Goal: Task Accomplishment & Management: Use online tool/utility

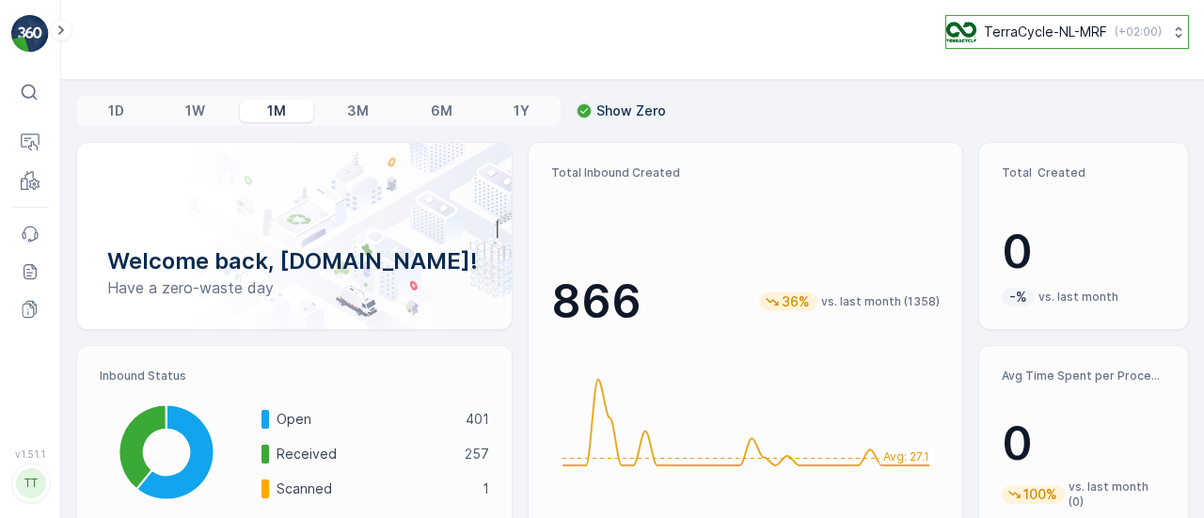
click at [1115, 16] on button "TerraCycle-NL-MRF ( +02:00 )" at bounding box center [1068, 32] width 244 height 34
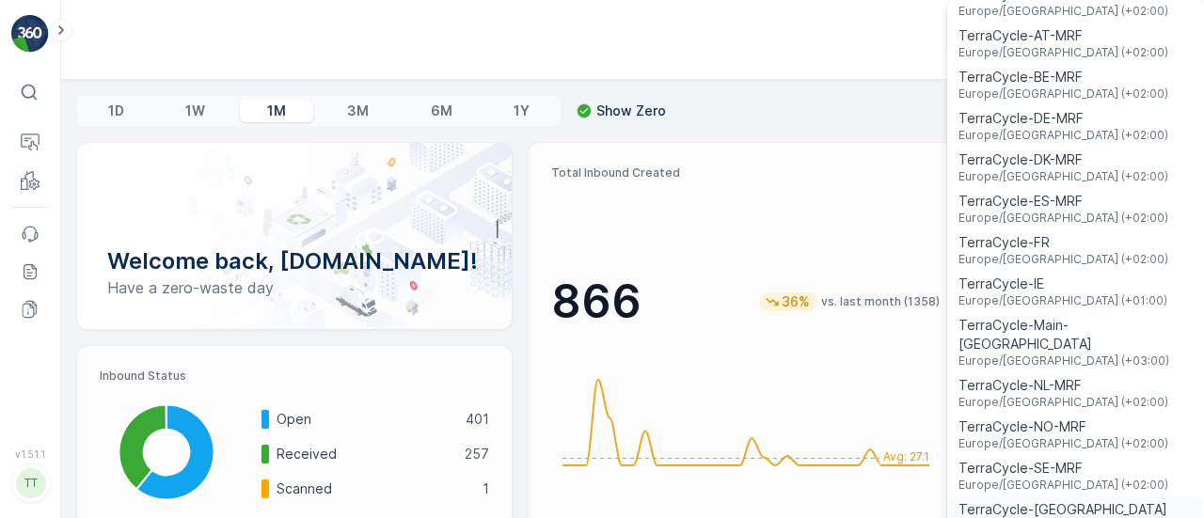
scroll to position [45, 0]
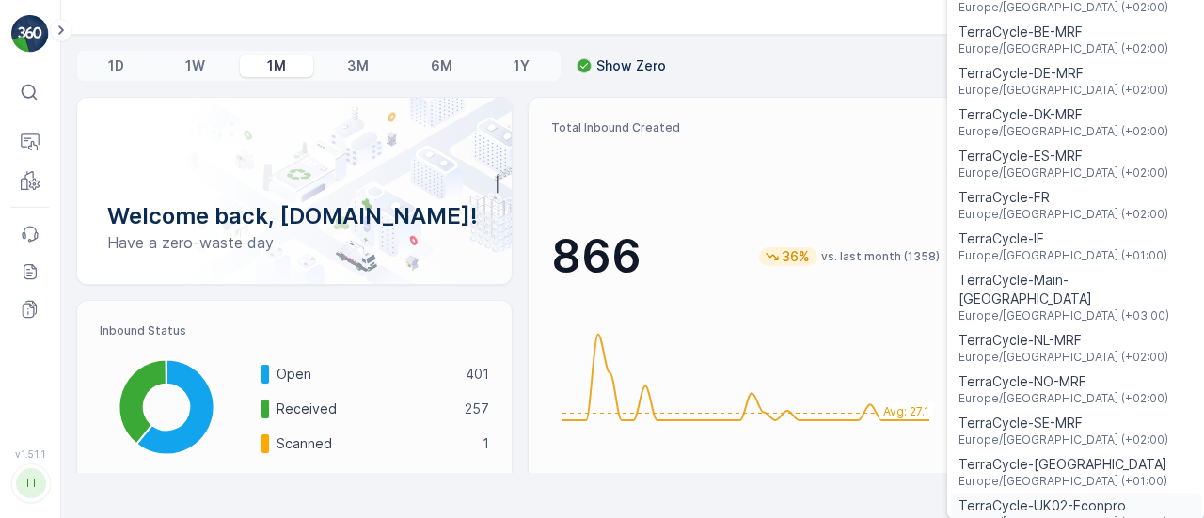
click at [1040, 511] on div "TerraCycle-UK02-Econpro [GEOGRAPHIC_DATA]/[GEOGRAPHIC_DATA] (+01:00)" at bounding box center [1076, 513] width 250 height 41
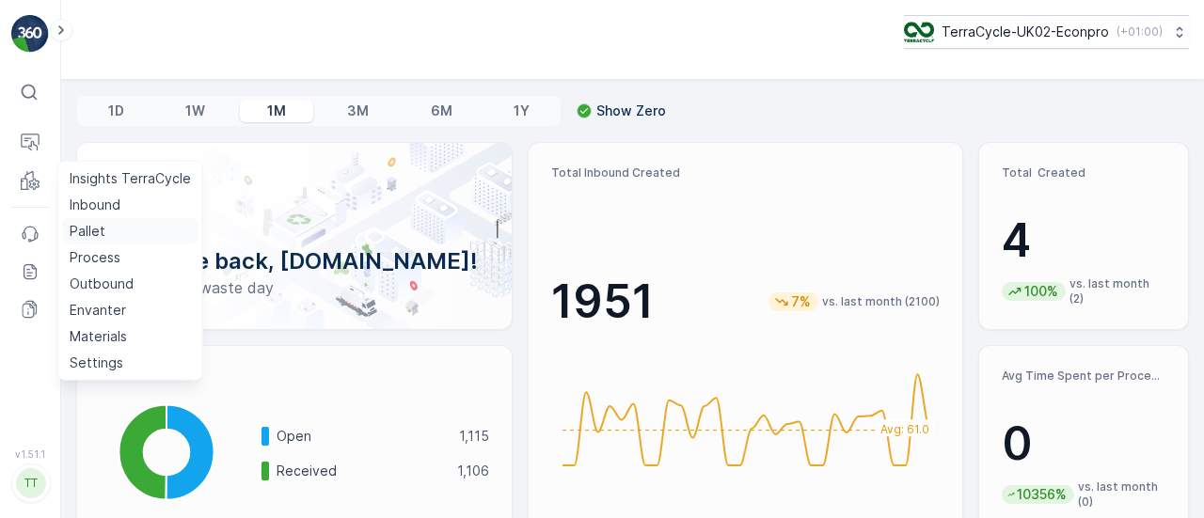
click at [83, 228] on p "Pallet" at bounding box center [88, 231] width 36 height 19
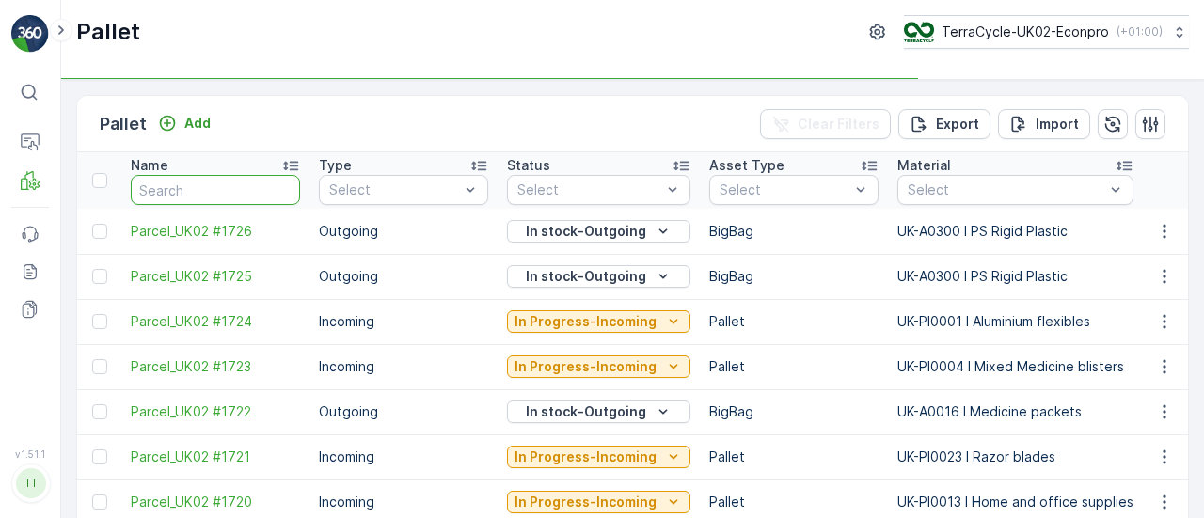
click at [256, 180] on input "text" at bounding box center [215, 190] width 169 height 30
type input "FD745"
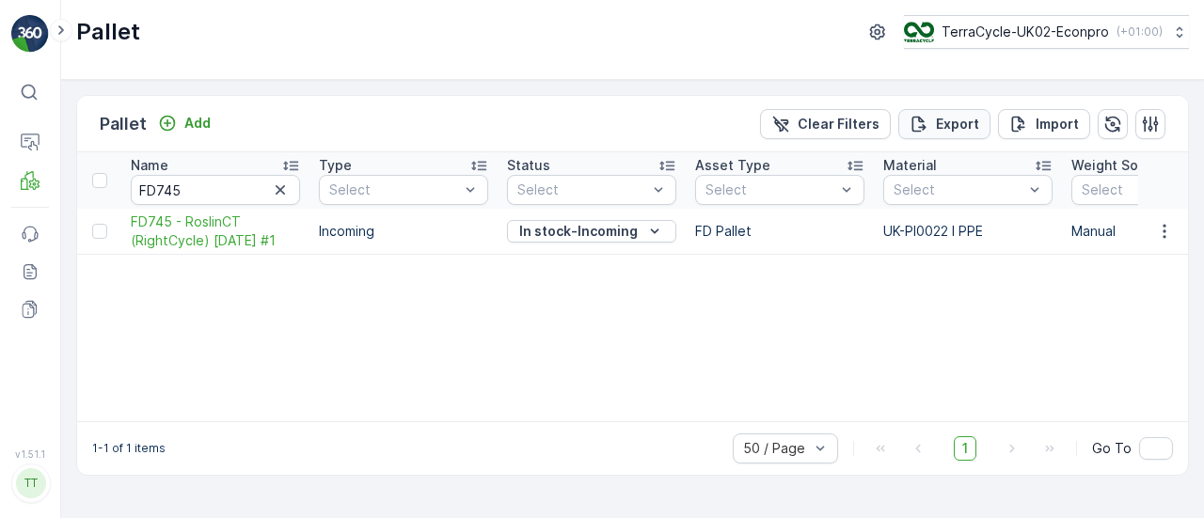
click at [952, 109] on button "Export" at bounding box center [945, 124] width 92 height 30
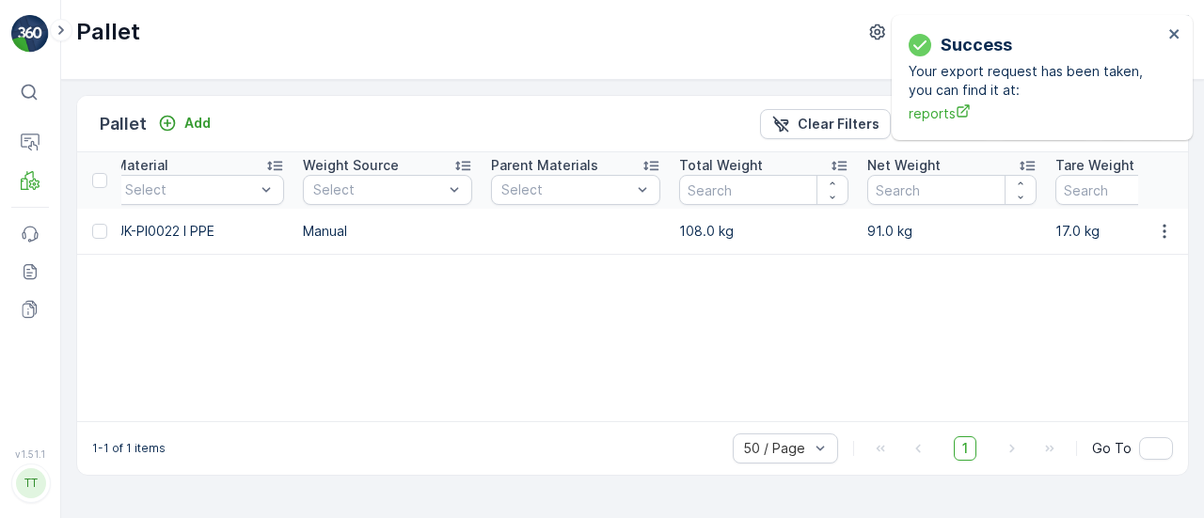
scroll to position [0, 770]
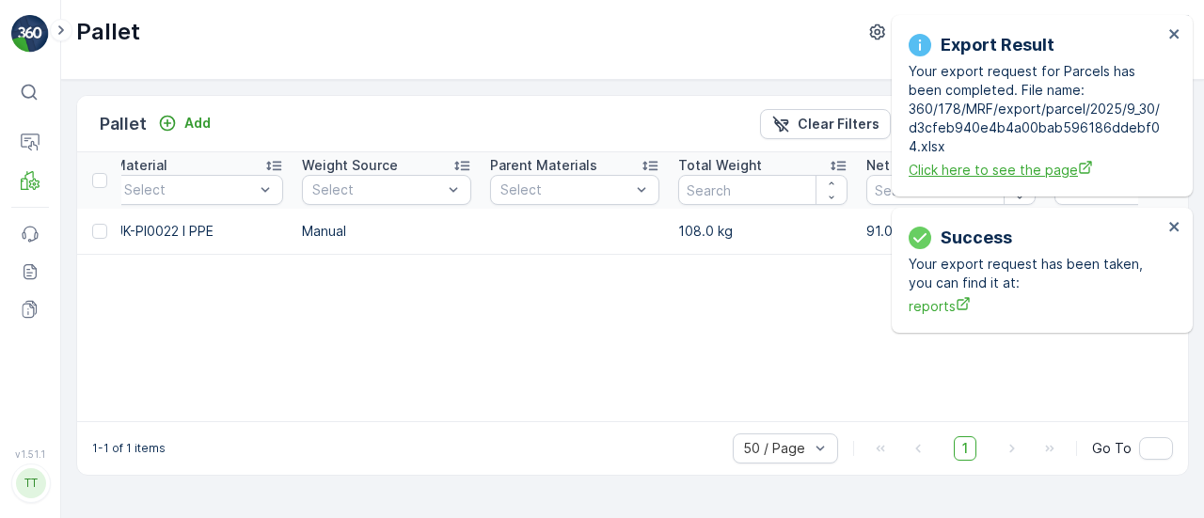
click at [983, 174] on span "Click here to see the page" at bounding box center [1036, 170] width 254 height 20
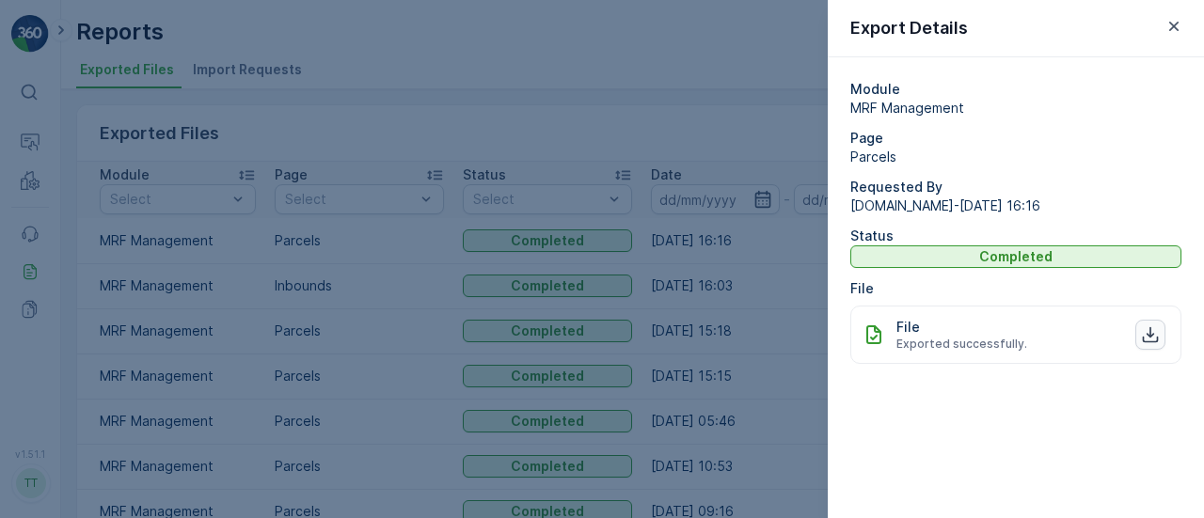
click at [1136, 340] on button "button" at bounding box center [1151, 335] width 30 height 30
